Goal: Find specific page/section: Find specific page/section

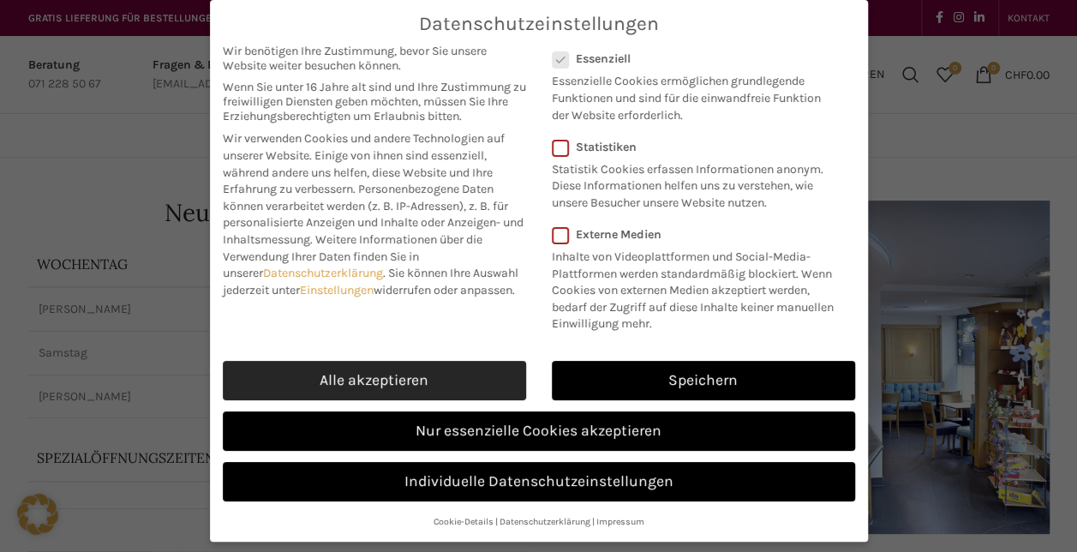
click at [432, 364] on link "Alle akzeptieren" at bounding box center [374, 380] width 303 height 39
checkbox input "true"
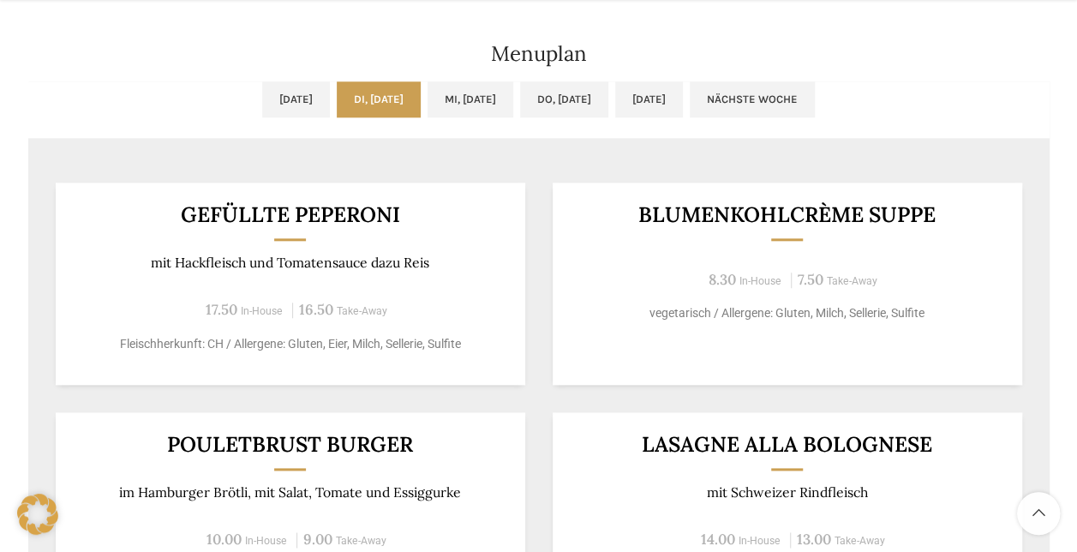
scroll to position [852, 0]
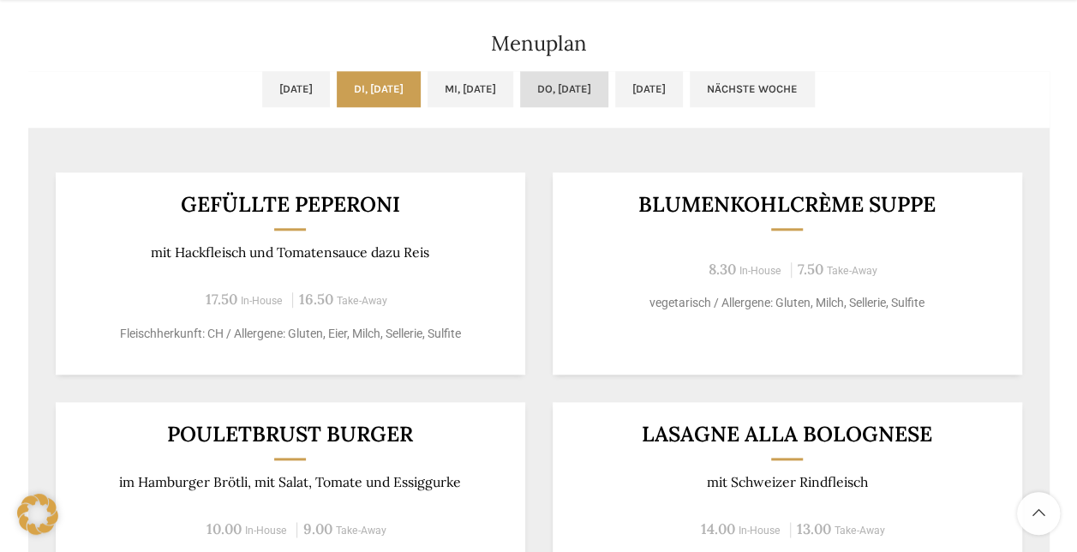
click at [550, 99] on link "Do, [DATE]" at bounding box center [564, 89] width 88 height 36
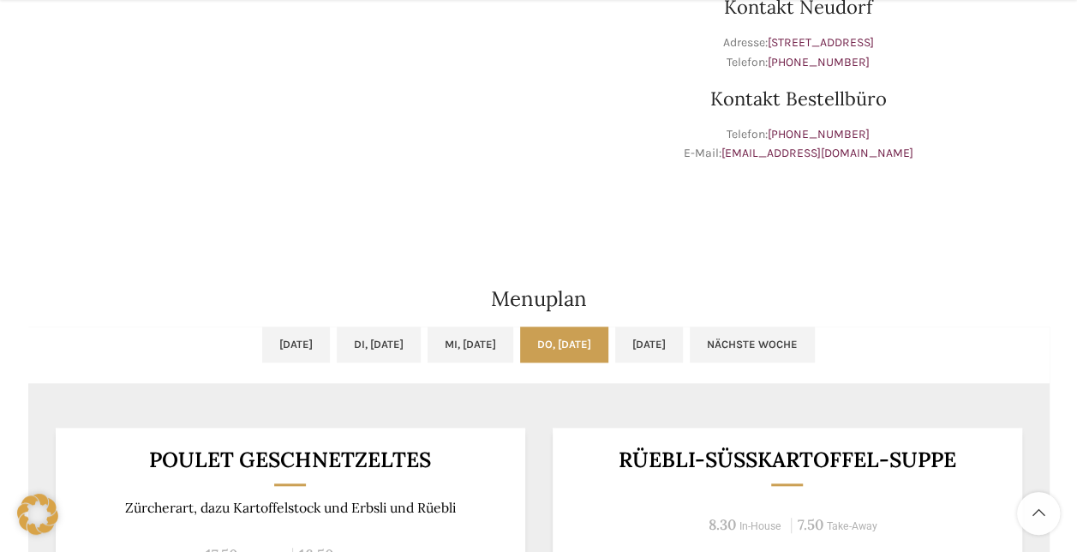
scroll to position [598, 0]
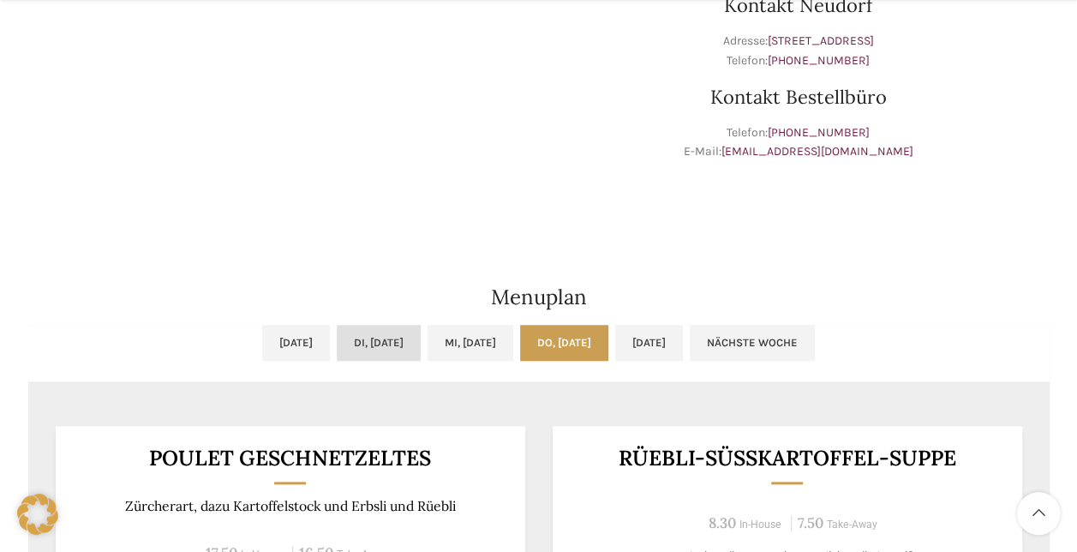
click at [337, 336] on link "Di, [DATE]" at bounding box center [379, 343] width 84 height 36
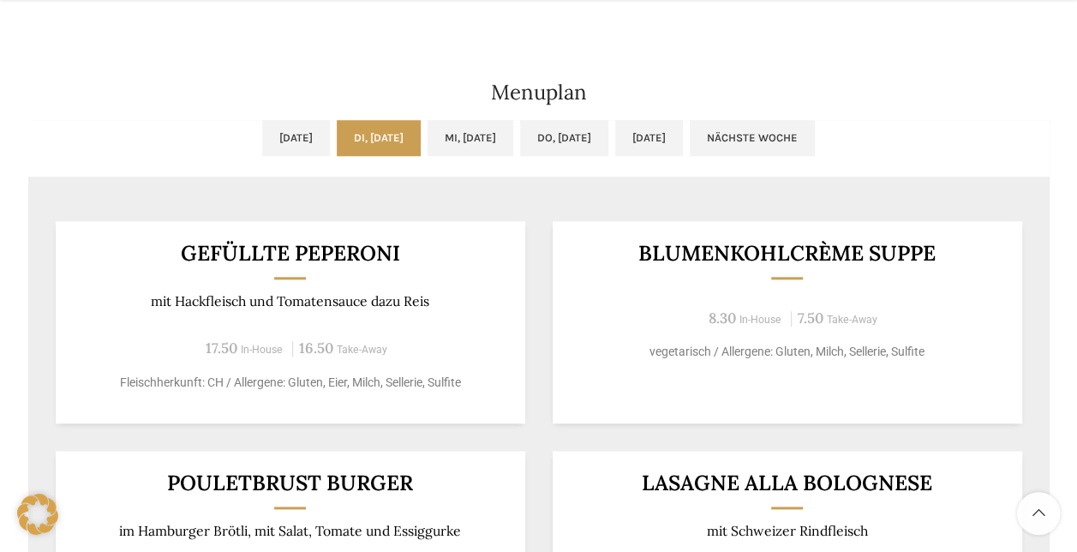
scroll to position [804, 0]
